Goal: Find contact information: Find contact information

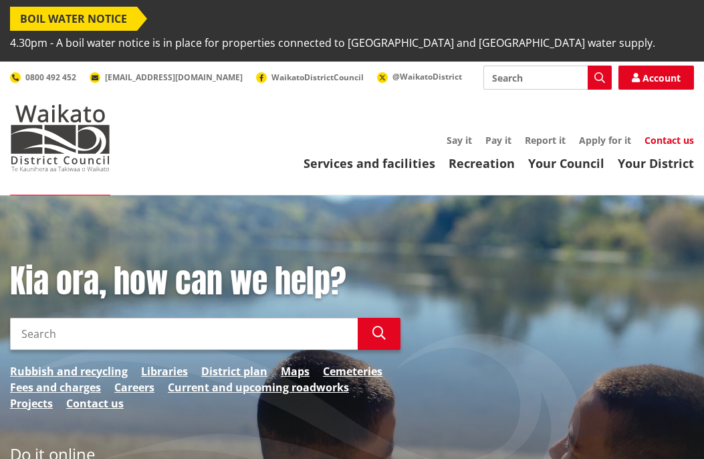
click at [669, 134] on link "Contact us" at bounding box center [669, 140] width 49 height 13
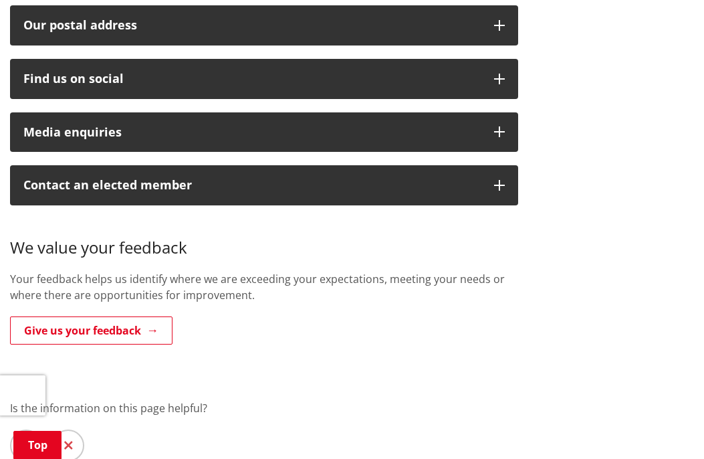
scroll to position [634, 0]
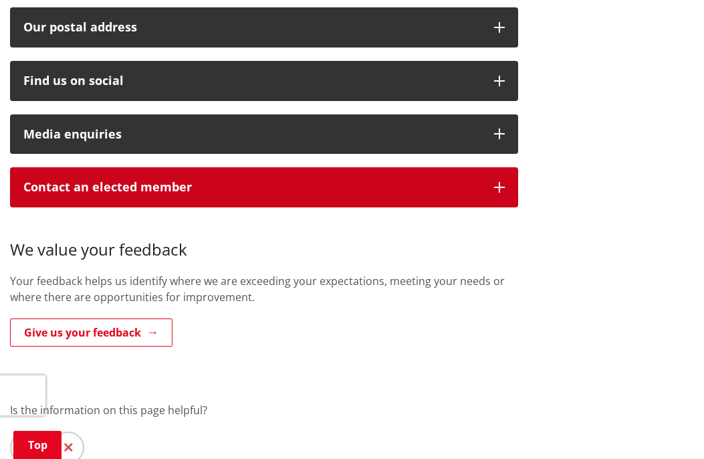
click at [502, 182] on icon "button" at bounding box center [499, 187] width 11 height 11
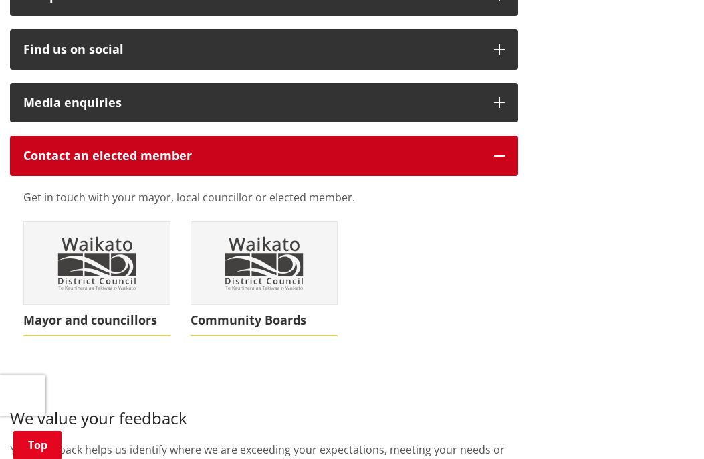
scroll to position [692, 0]
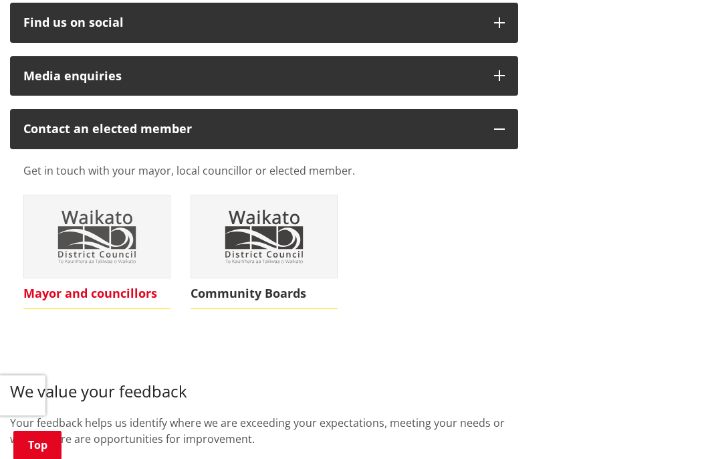
click at [105, 278] on span "Mayor and councillors" at bounding box center [96, 293] width 147 height 31
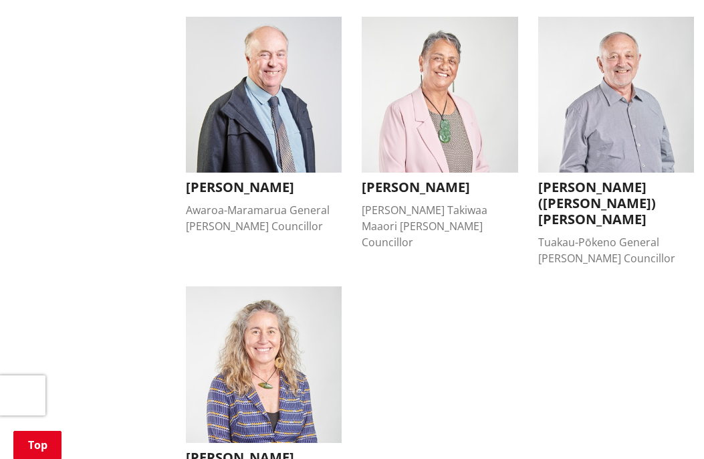
scroll to position [1184, 0]
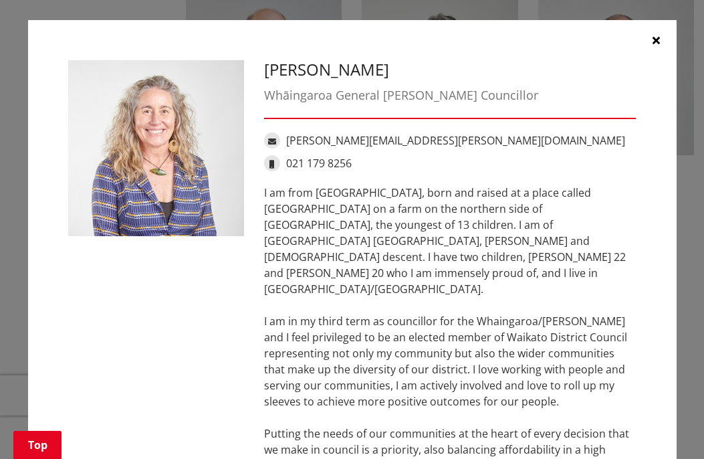
click at [371, 140] on link "lisa.thomson@waidc.govt.nz" at bounding box center [455, 140] width 339 height 15
click at [656, 35] on icon "button" at bounding box center [656, 40] width 7 height 11
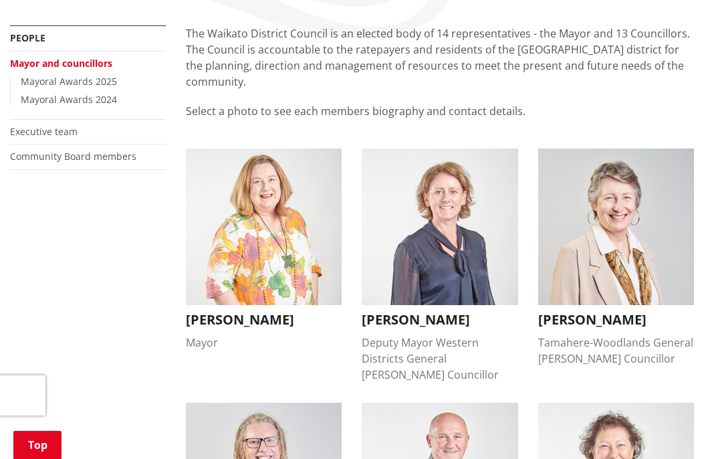
scroll to position [280, 0]
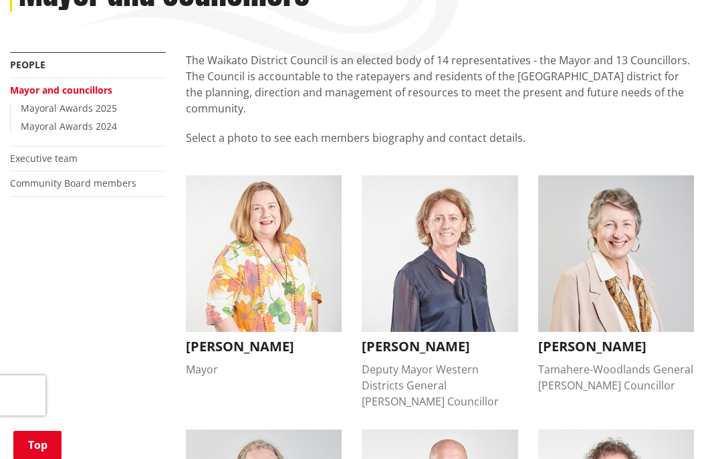
click at [254, 338] on h3 "Jacqui Church" at bounding box center [264, 346] width 156 height 16
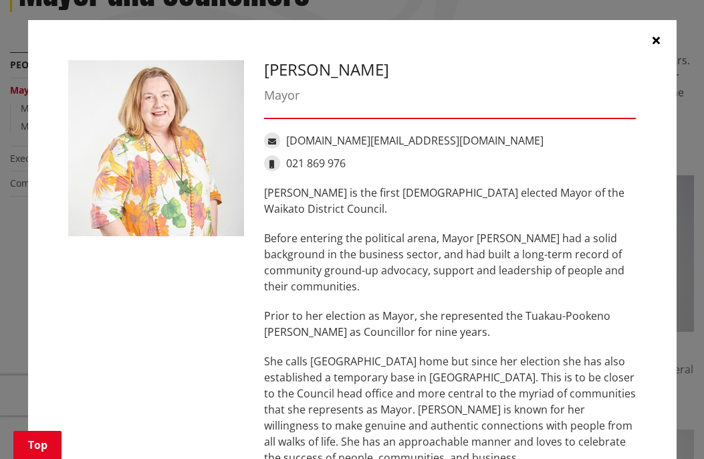
scroll to position [1, 0]
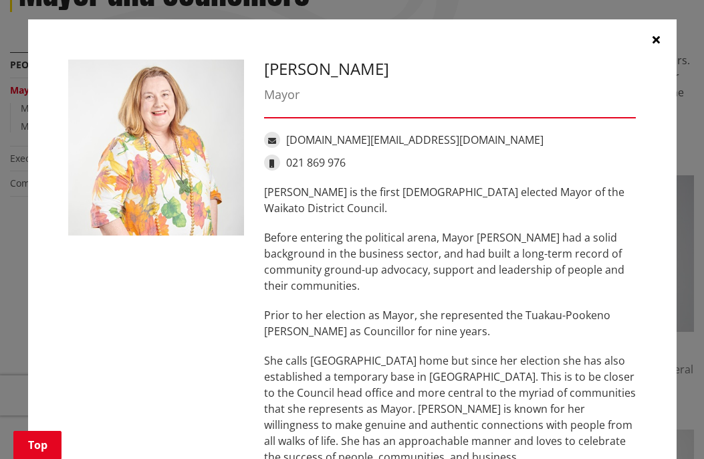
drag, startPoint x: 433, startPoint y: 138, endPoint x: 277, endPoint y: 148, distance: 156.8
click at [277, 148] on div "Jacqui Church Mayor jacqui.church@waidc.govt.nz 021 869 976 Jacqui Church is th…" at bounding box center [450, 410] width 393 height 700
drag, startPoint x: 436, startPoint y: 140, endPoint x: 421, endPoint y: 140, distance: 15.4
drag, startPoint x: 272, startPoint y: 141, endPoint x: 459, endPoint y: 141, distance: 187.3
click at [459, 141] on div "jacqui.church@waidc.govt.nz" at bounding box center [450, 140] width 373 height 16
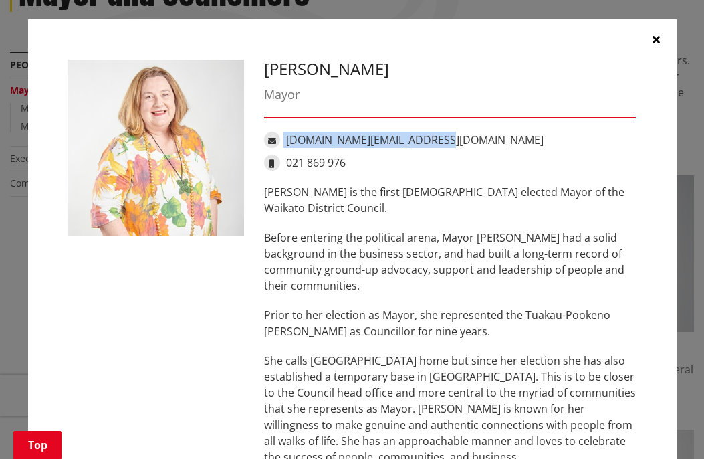
copy div "jacqui.church@waidc.govt.nz"
click at [621, 140] on div "jacqui.church@waidc.govt.nz" at bounding box center [450, 140] width 373 height 16
